Goal: Browse casually

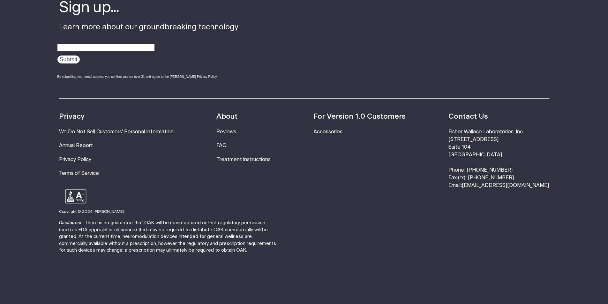
scroll to position [2177, 0]
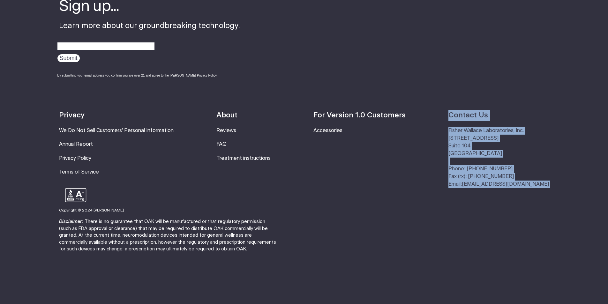
drag, startPoint x: 470, startPoint y: 95, endPoint x: 505, endPoint y: 185, distance: 96.0
click at [505, 185] on footer "Sign up... Learn more about our groundbreaking technology. Submit By submitting…" at bounding box center [304, 127] width 608 height 358
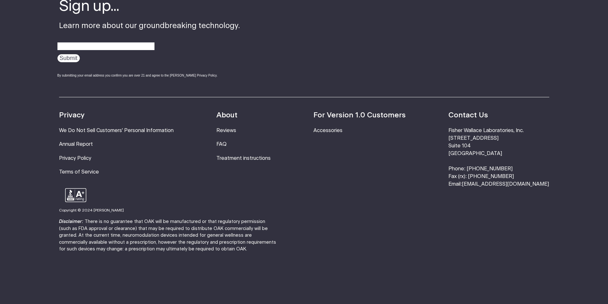
drag, startPoint x: 506, startPoint y: 176, endPoint x: 544, endPoint y: 222, distance: 60.1
click at [544, 222] on footer "Sign up... Learn more about our groundbreaking technology. Submit By submitting…" at bounding box center [304, 127] width 608 height 358
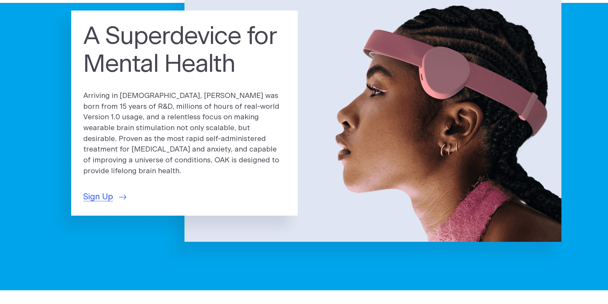
scroll to position [0, 0]
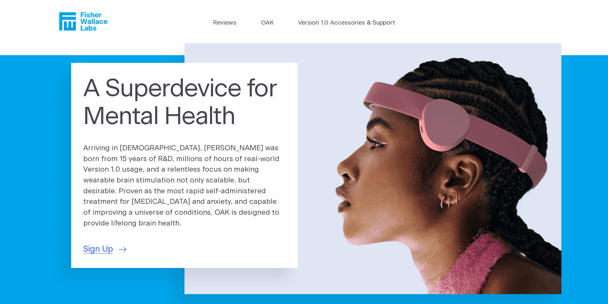
click at [91, 21] on icon "Fisher Wallace" at bounding box center [83, 21] width 49 height 19
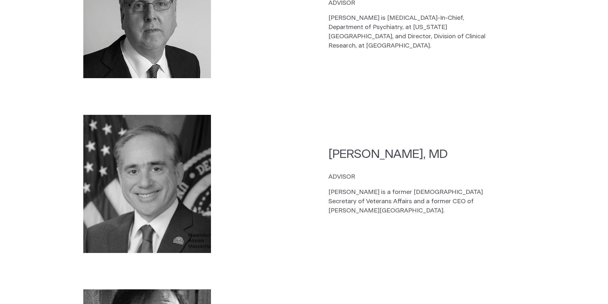
scroll to position [1372, 0]
